Goal: Transaction & Acquisition: Purchase product/service

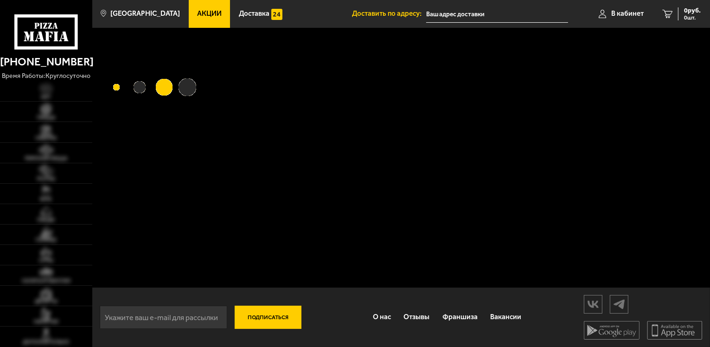
type input "[STREET_ADDRESS]"
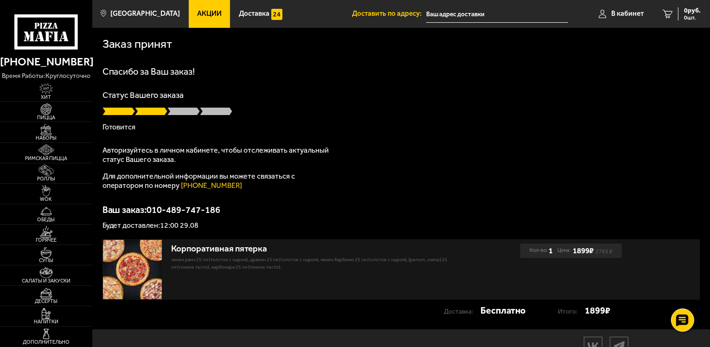
scroll to position [42, 0]
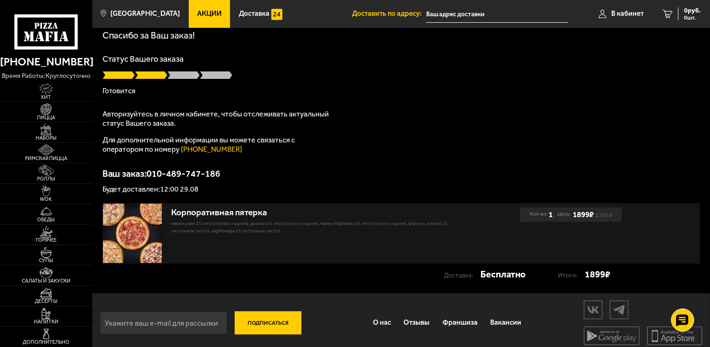
scroll to position [37, 0]
